Goal: Use online tool/utility: Utilize a website feature to perform a specific function

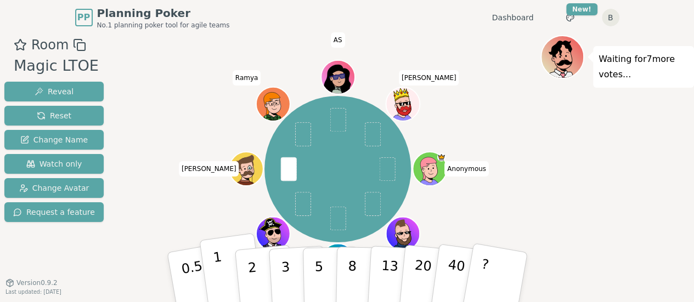
click at [226, 287] on button "1" at bounding box center [231, 277] width 65 height 89
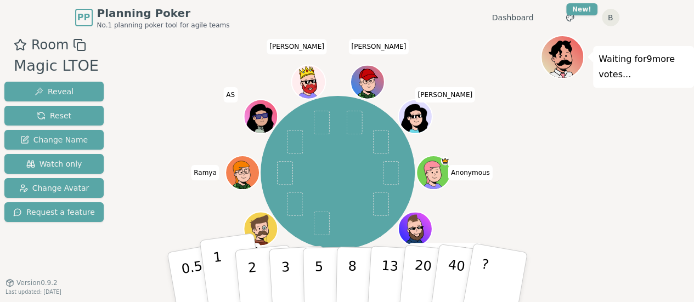
click at [224, 270] on button "1" at bounding box center [231, 277] width 65 height 89
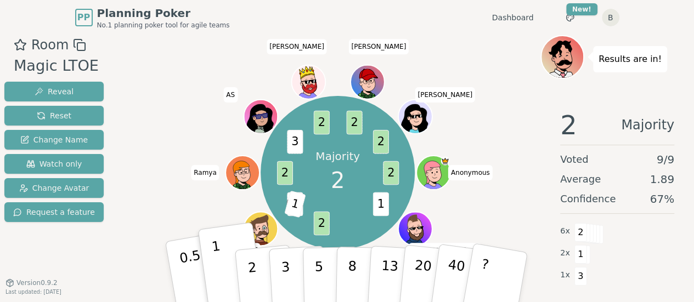
click at [189, 266] on p "0.5" at bounding box center [193, 279] width 31 height 62
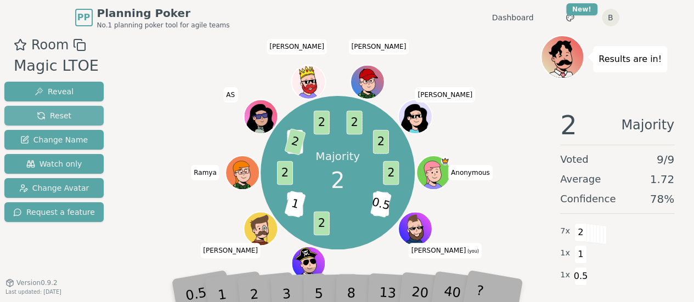
click at [84, 116] on button "Reset" at bounding box center [53, 116] width 99 height 20
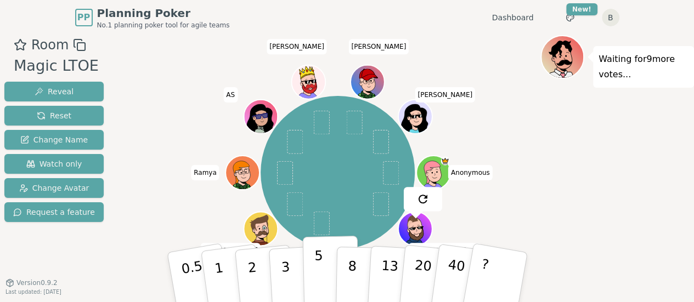
click at [321, 282] on p "5" at bounding box center [318, 277] width 9 height 59
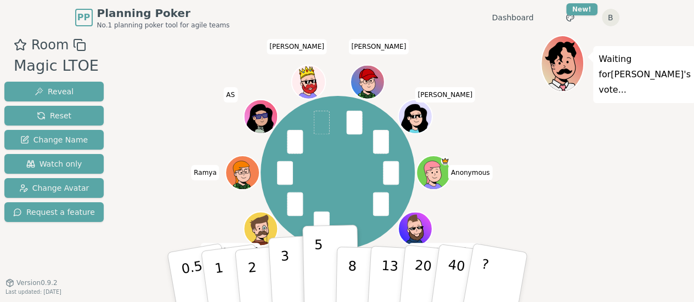
click at [281, 272] on p "3" at bounding box center [286, 279] width 12 height 60
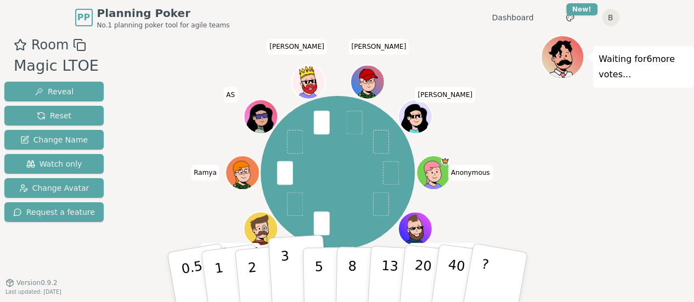
click at [290, 271] on button "3" at bounding box center [298, 278] width 60 height 86
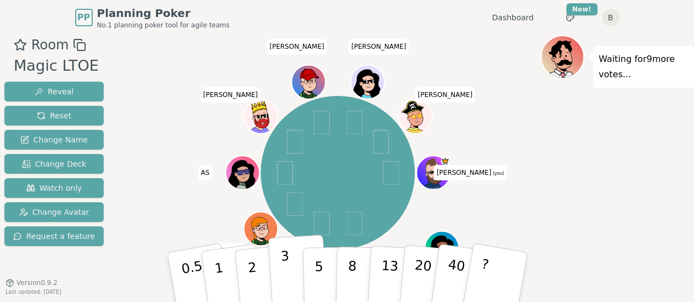
click at [298, 272] on button "3" at bounding box center [298, 278] width 60 height 86
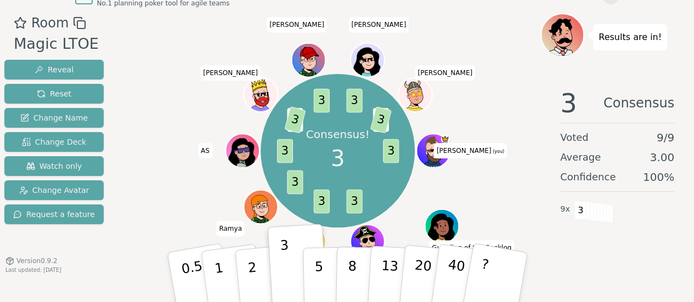
scroll to position [34, 0]
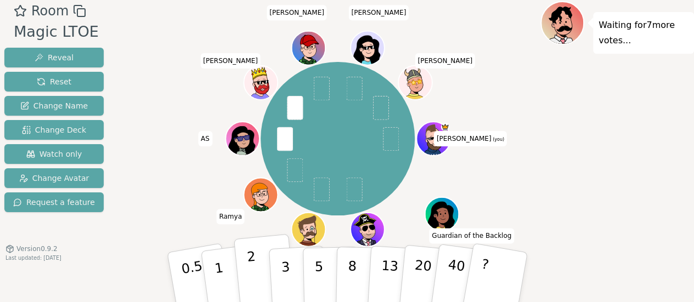
click at [257, 265] on button "2" at bounding box center [264, 277] width 63 height 87
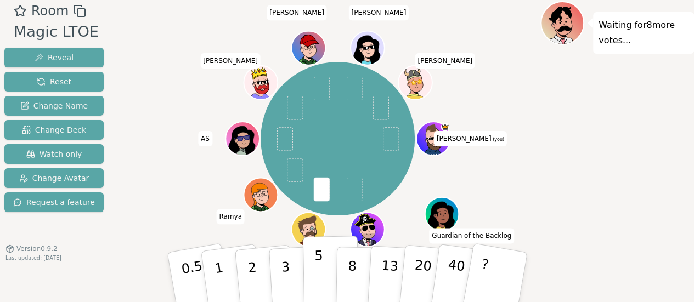
click at [312, 282] on button "5" at bounding box center [330, 277] width 57 height 83
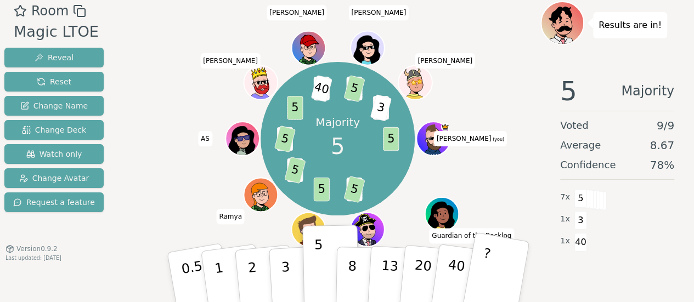
click at [489, 256] on button "?" at bounding box center [495, 277] width 69 height 91
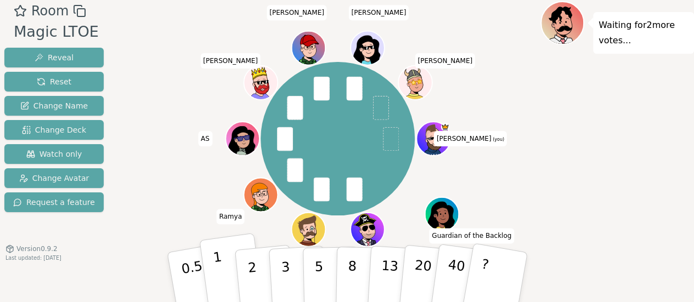
click at [216, 272] on p "1" at bounding box center [220, 279] width 16 height 60
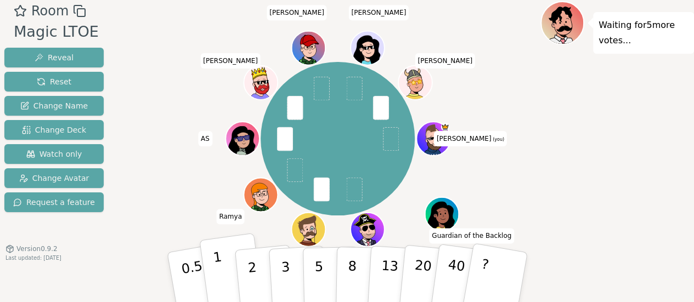
click at [218, 268] on p "1" at bounding box center [220, 279] width 16 height 60
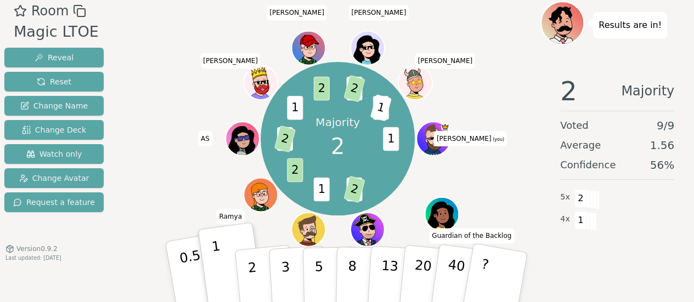
click at [183, 273] on p "0.5" at bounding box center [193, 279] width 31 height 62
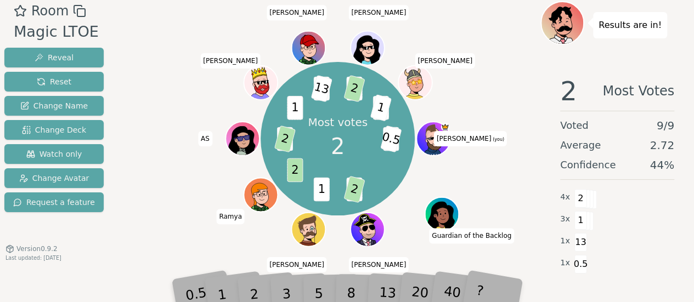
click at [283, 294] on div "3" at bounding box center [298, 277] width 35 height 40
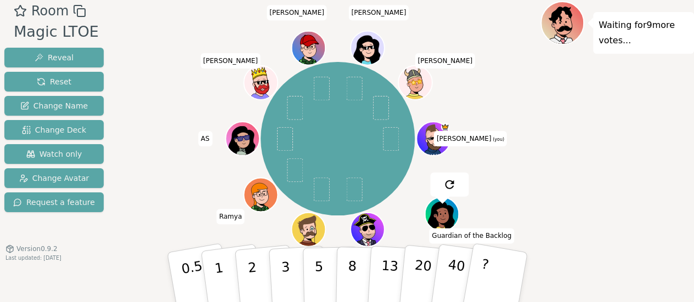
drag, startPoint x: 243, startPoint y: 274, endPoint x: 305, endPoint y: 245, distance: 68.3
click at [243, 274] on button "2" at bounding box center [265, 288] width 63 height 87
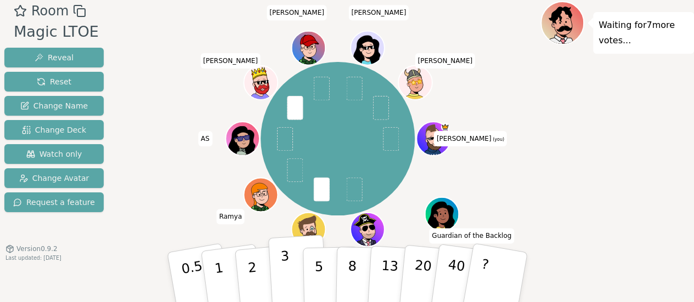
click at [287, 279] on p "3" at bounding box center [286, 279] width 12 height 60
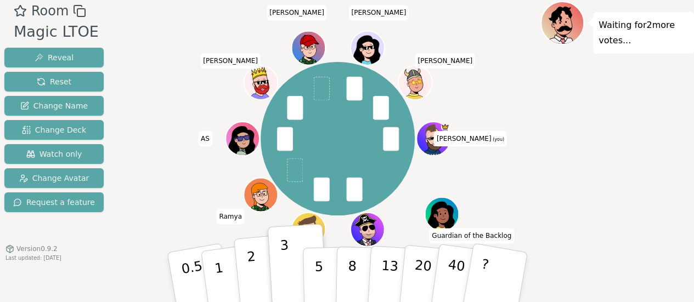
click at [252, 271] on p "2" at bounding box center [253, 279] width 14 height 60
